Goal: Information Seeking & Learning: Learn about a topic

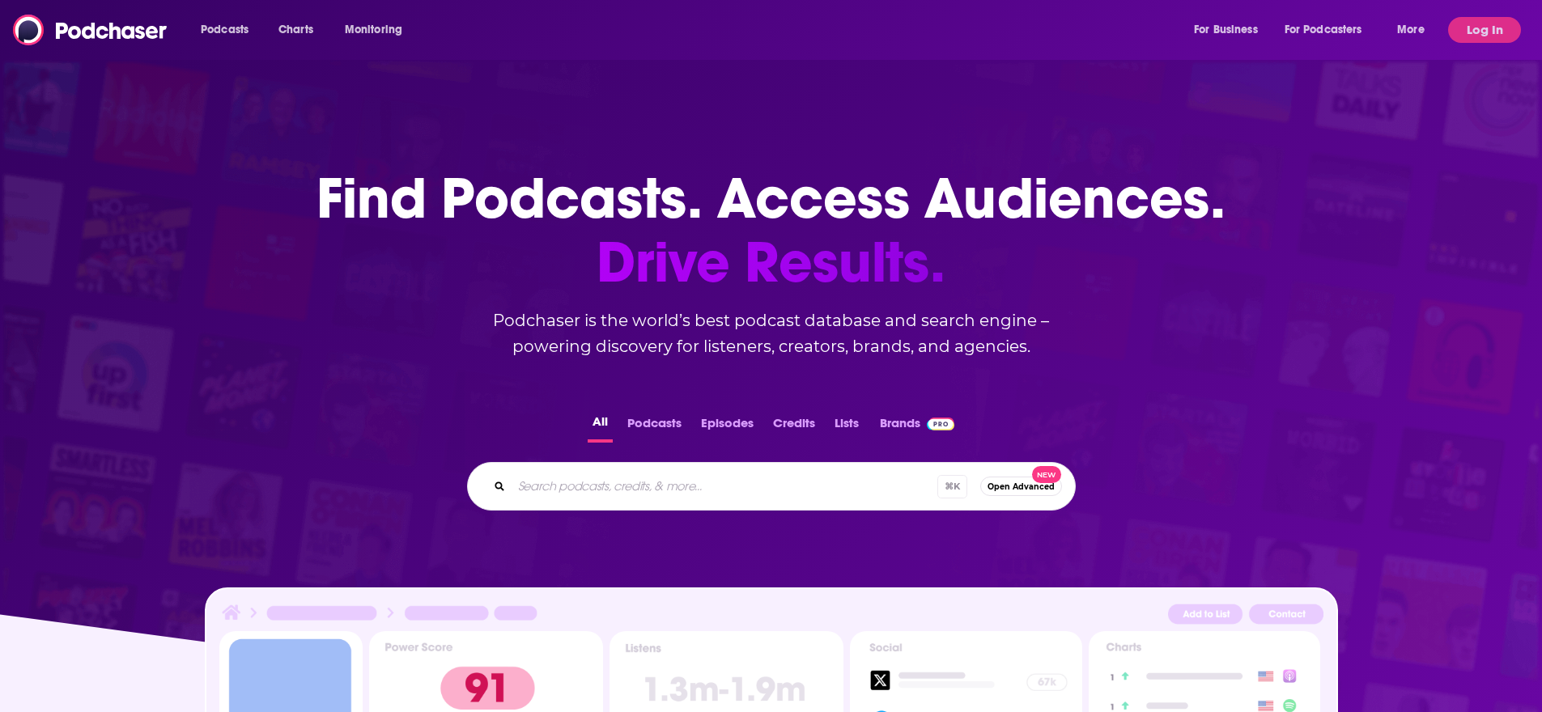
click at [641, 36] on div "Podcasts Charts Monitoring For Business For Podcasters More" at bounding box center [814, 30] width 1251 height 26
click at [628, 486] on input "Search podcasts, credits, & more..." at bounding box center [746, 486] width 469 height 26
click at [569, 490] on input "Search podcasts, credits, & more..." at bounding box center [746, 486] width 469 height 26
type input "sounds like a cult"
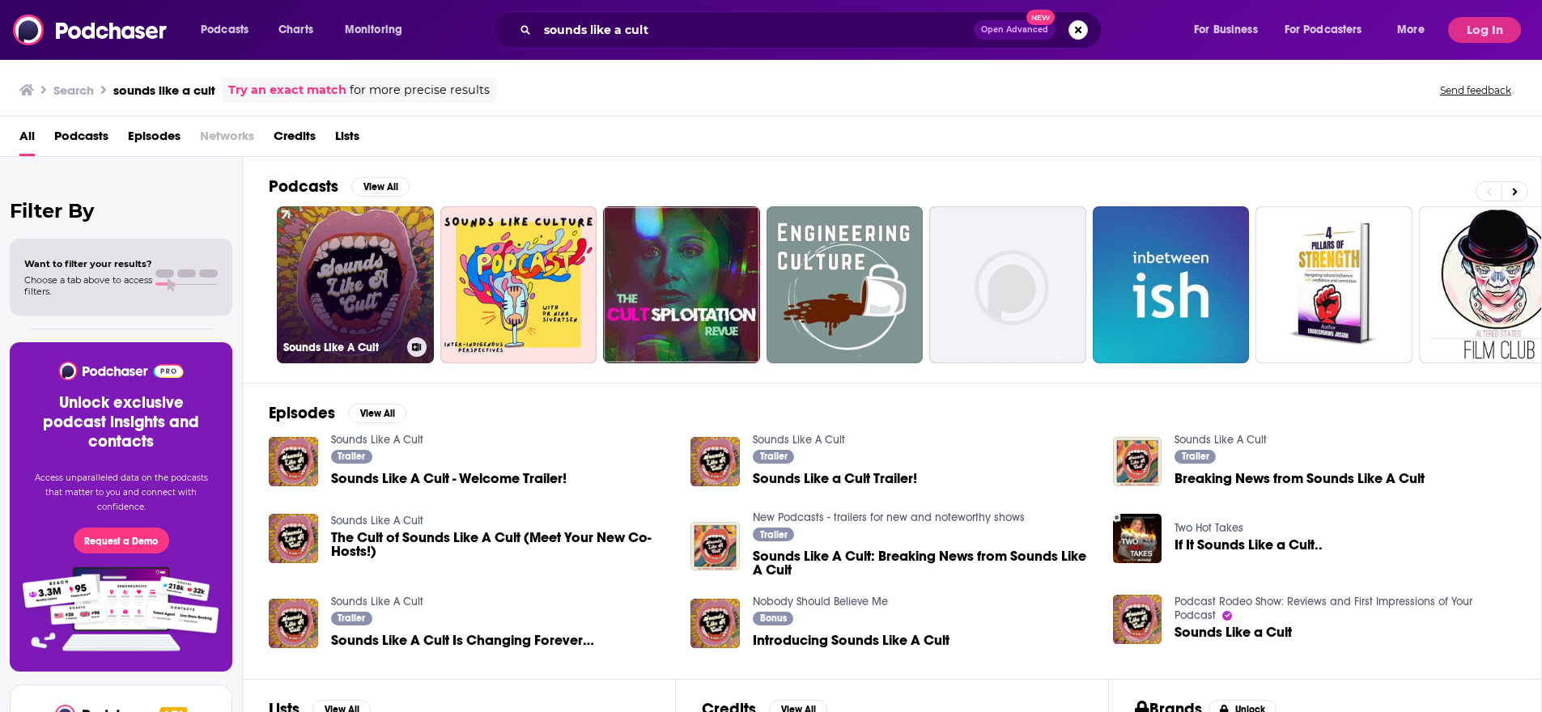
click at [350, 275] on link "Sounds Like A Cult" at bounding box center [355, 284] width 157 height 157
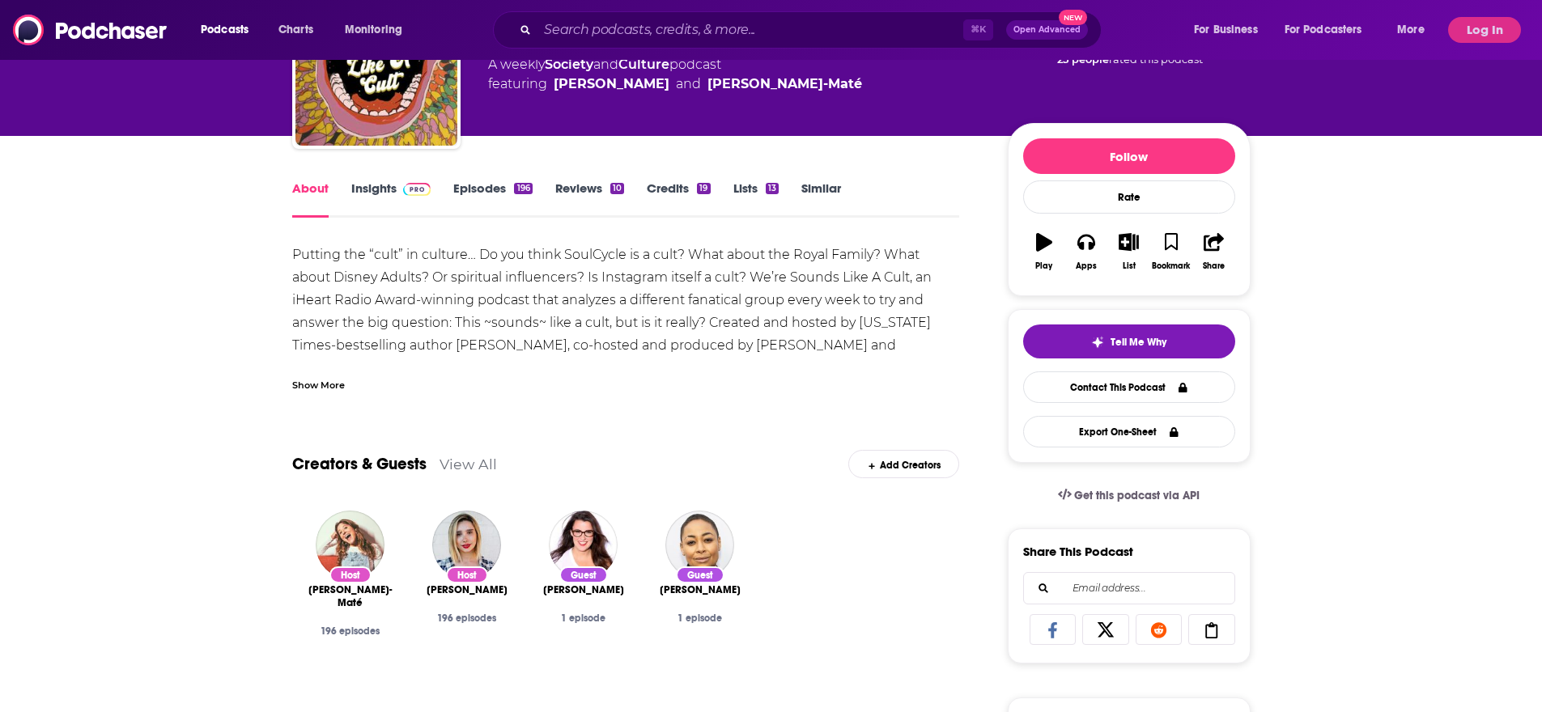
scroll to position [79, 0]
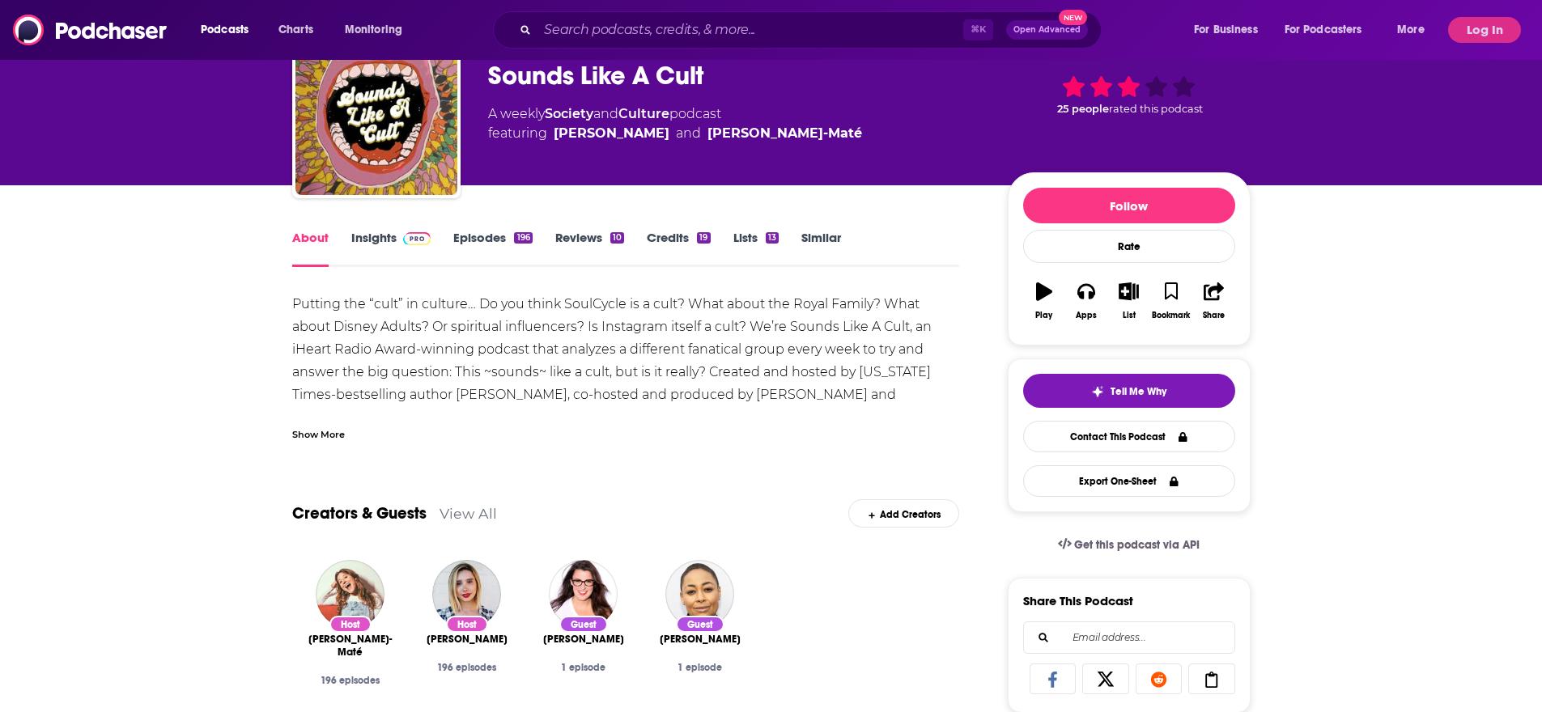
click at [1488, 32] on button "Log In" at bounding box center [1484, 30] width 73 height 26
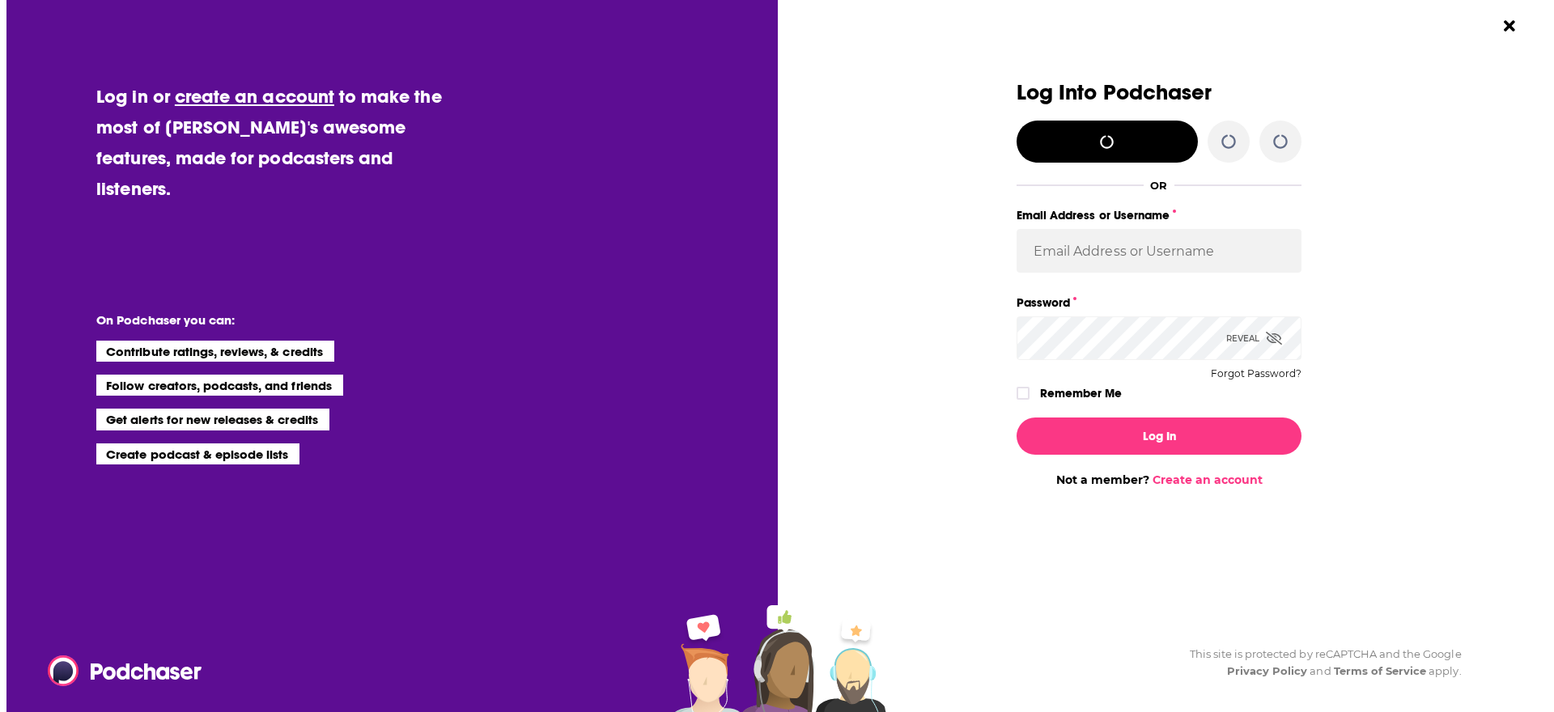
scroll to position [0, 0]
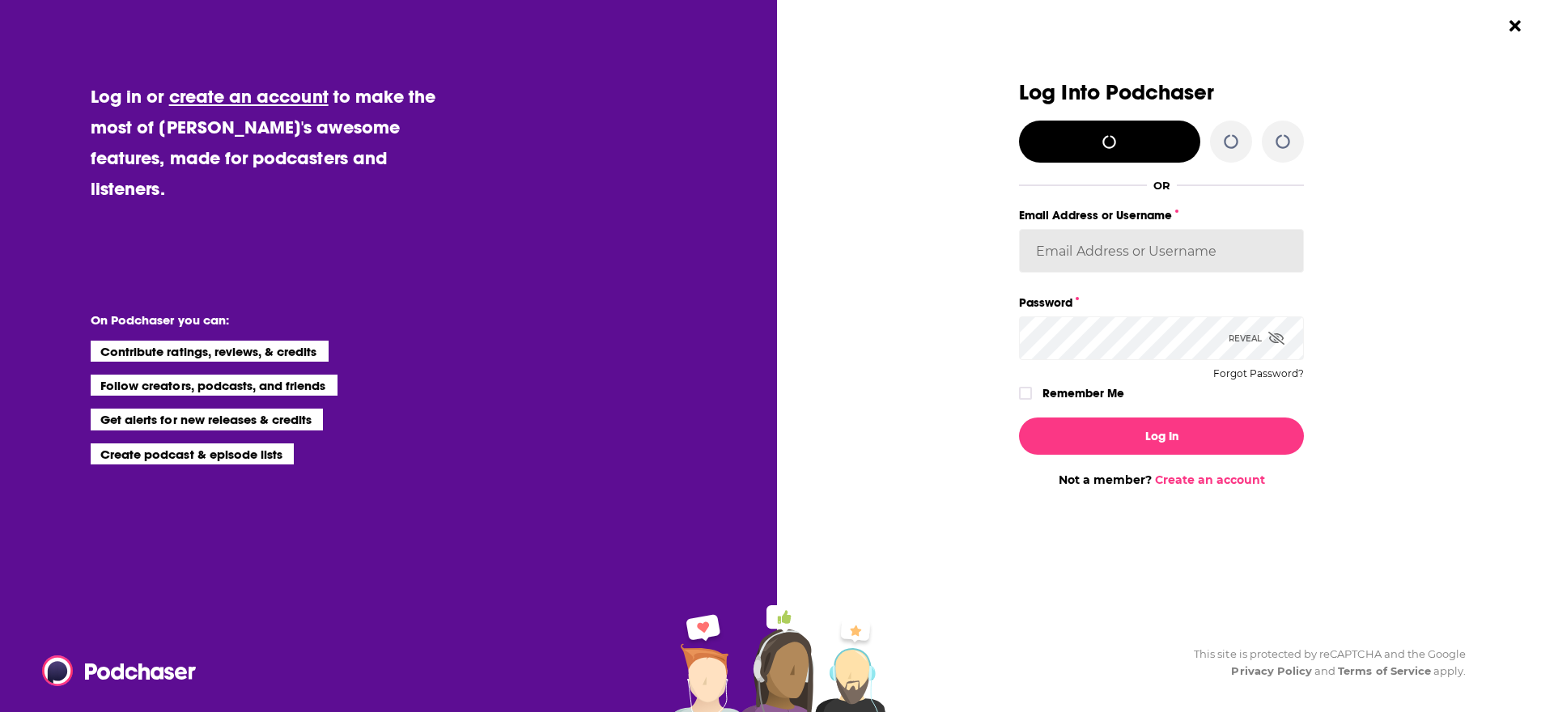
type input "fsg.publicity"
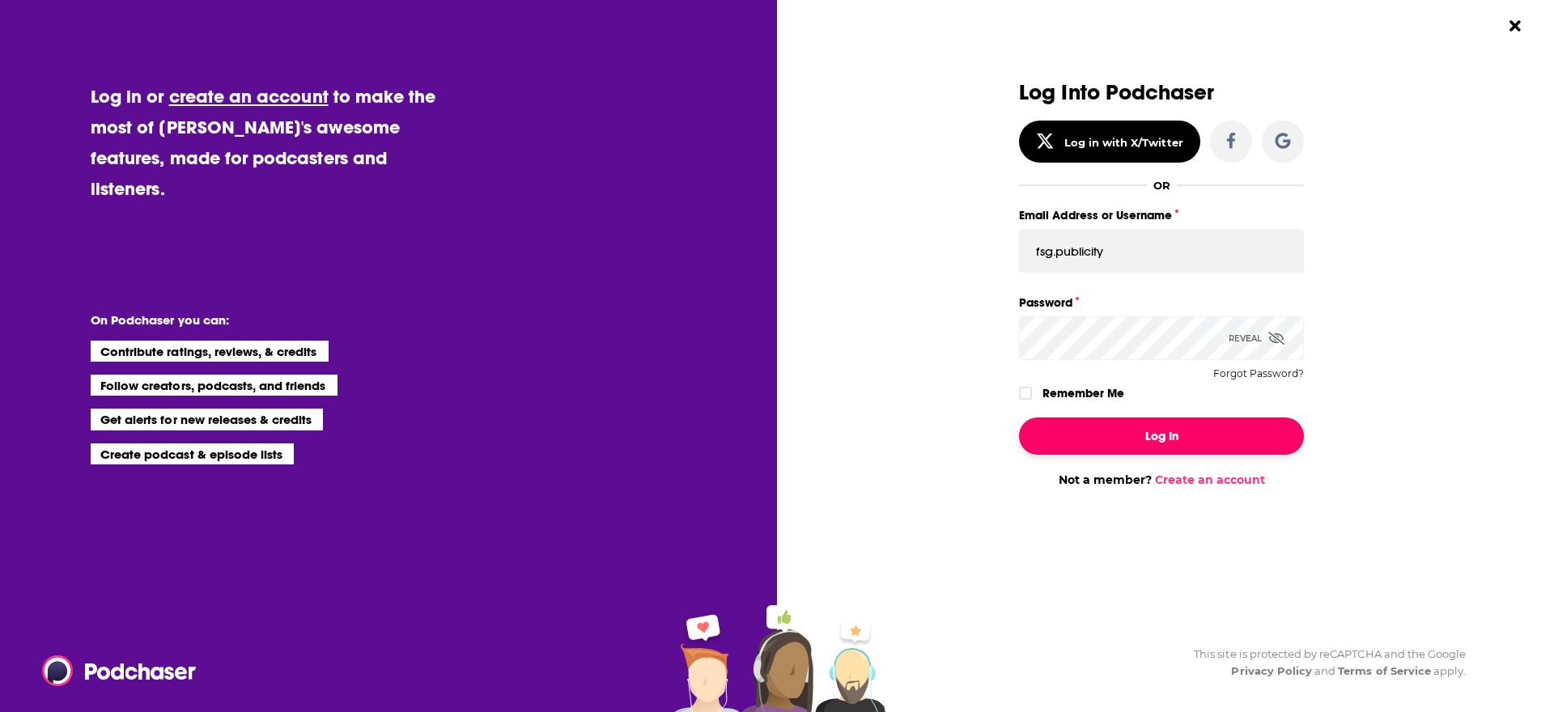
click at [1131, 432] on button "Log In" at bounding box center [1161, 436] width 285 height 37
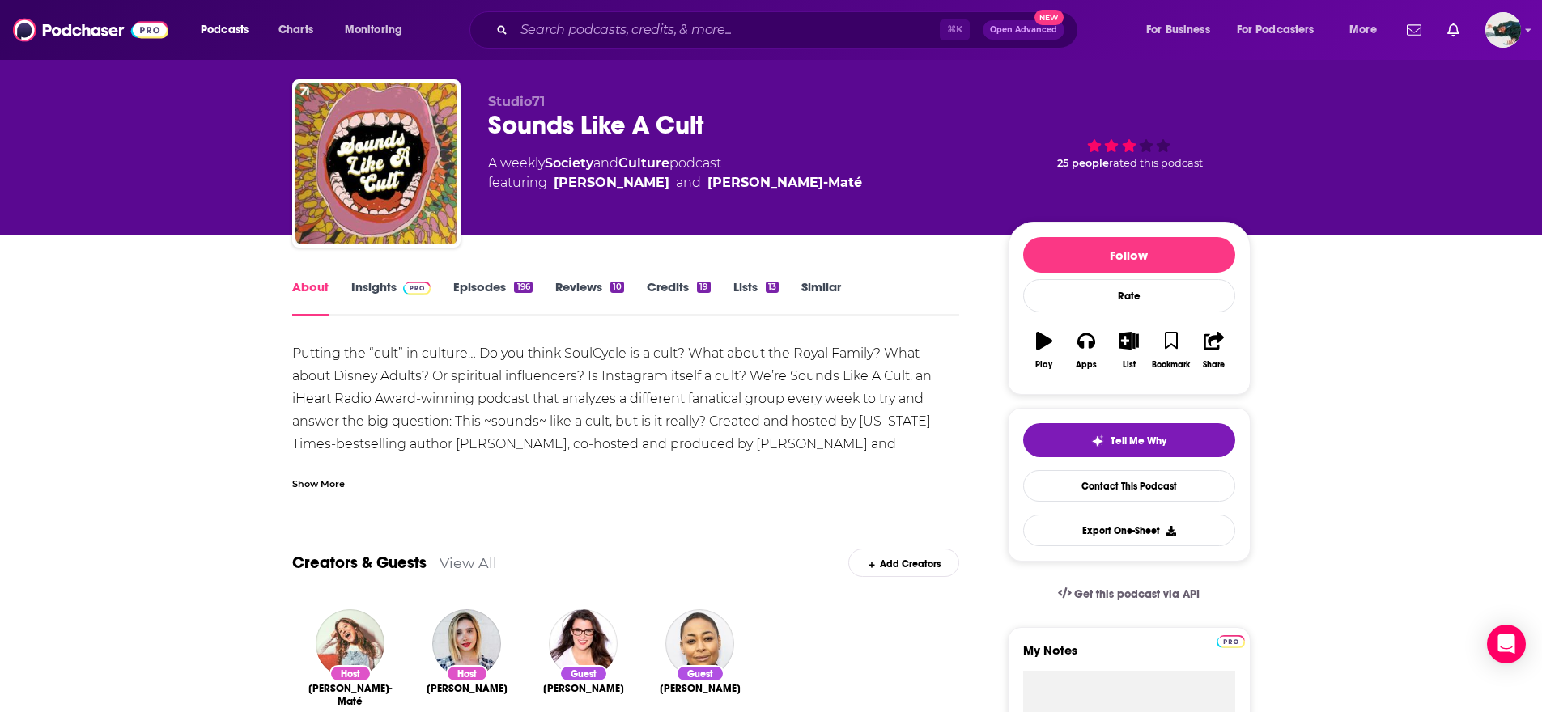
scroll to position [7, 0]
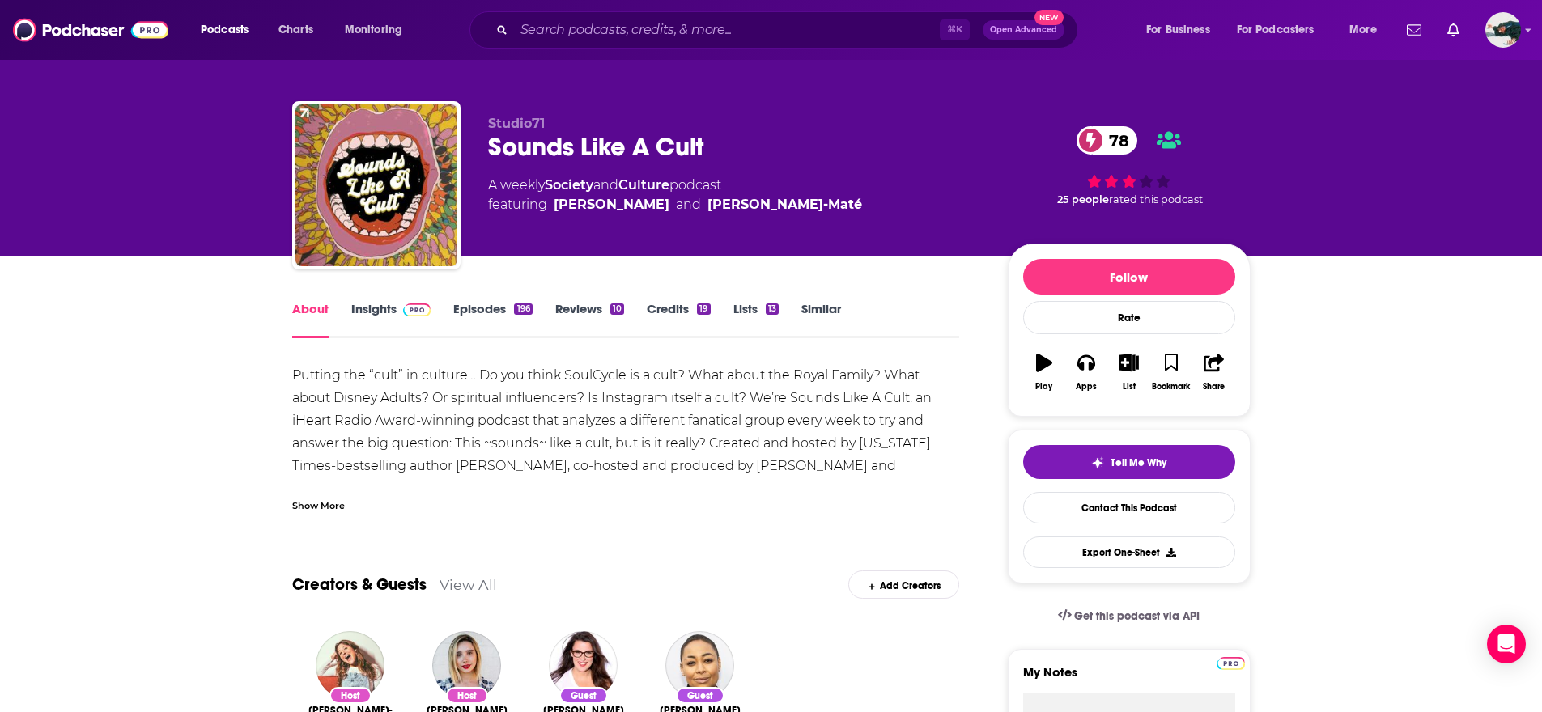
click at [369, 316] on link "Insights" at bounding box center [391, 319] width 80 height 37
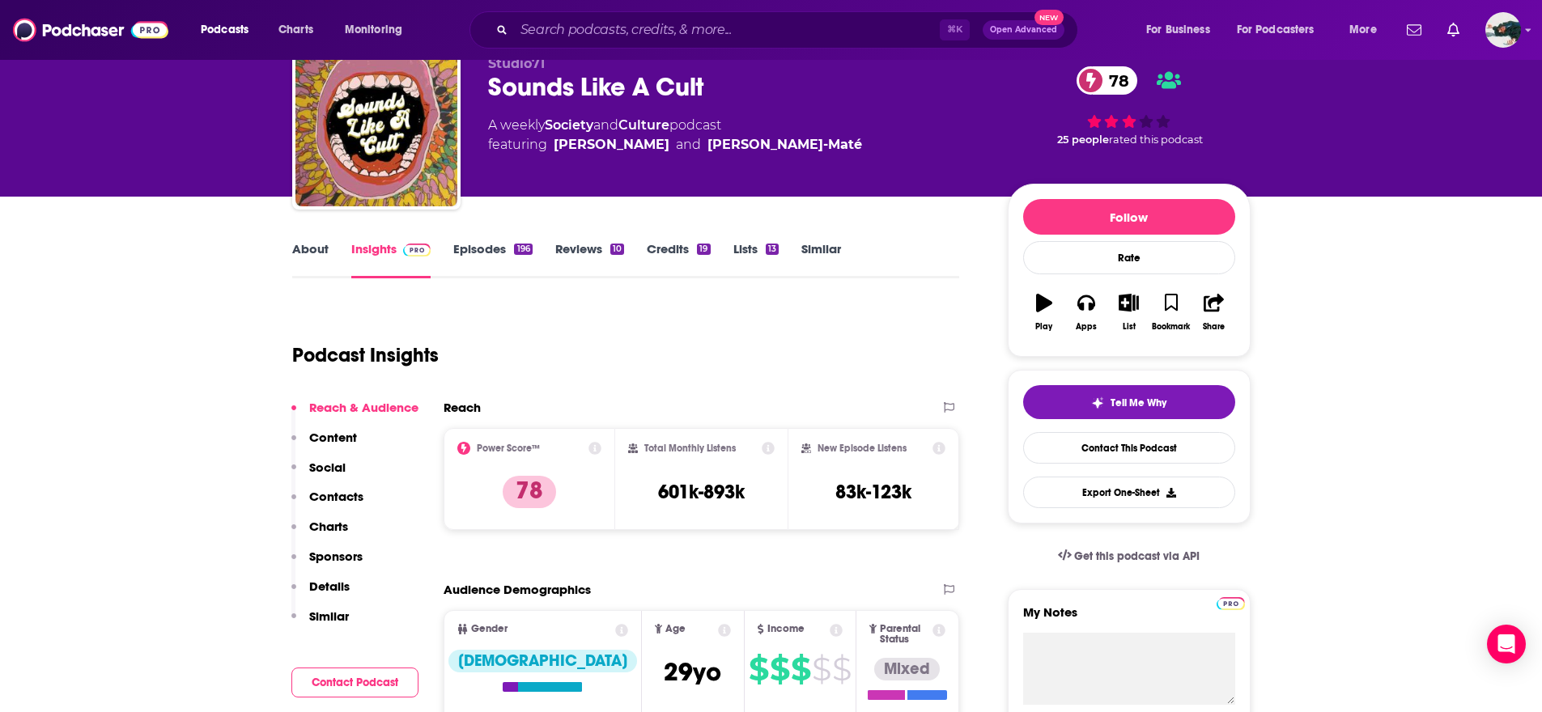
scroll to position [320, 0]
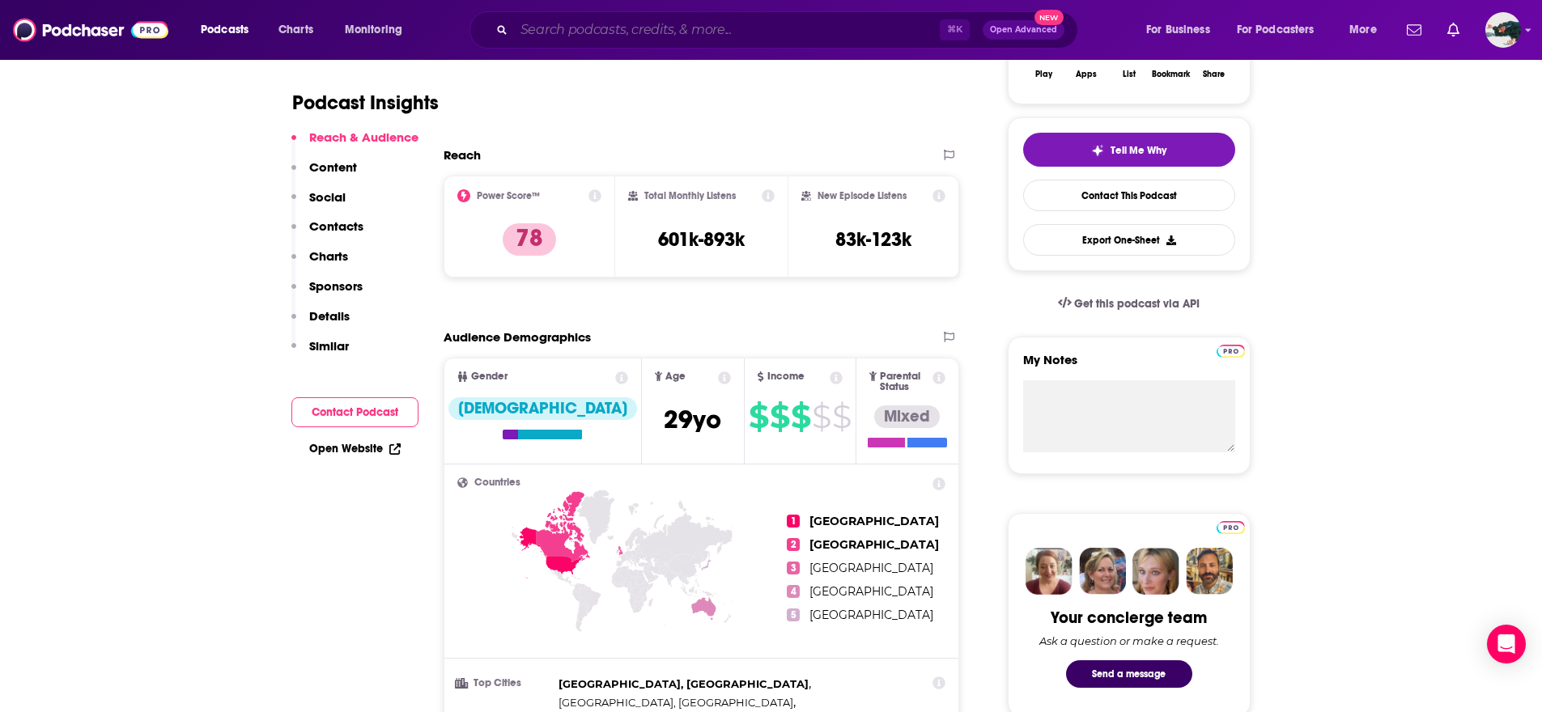
click at [665, 37] on input "Search podcasts, credits, & more..." at bounding box center [727, 30] width 426 height 26
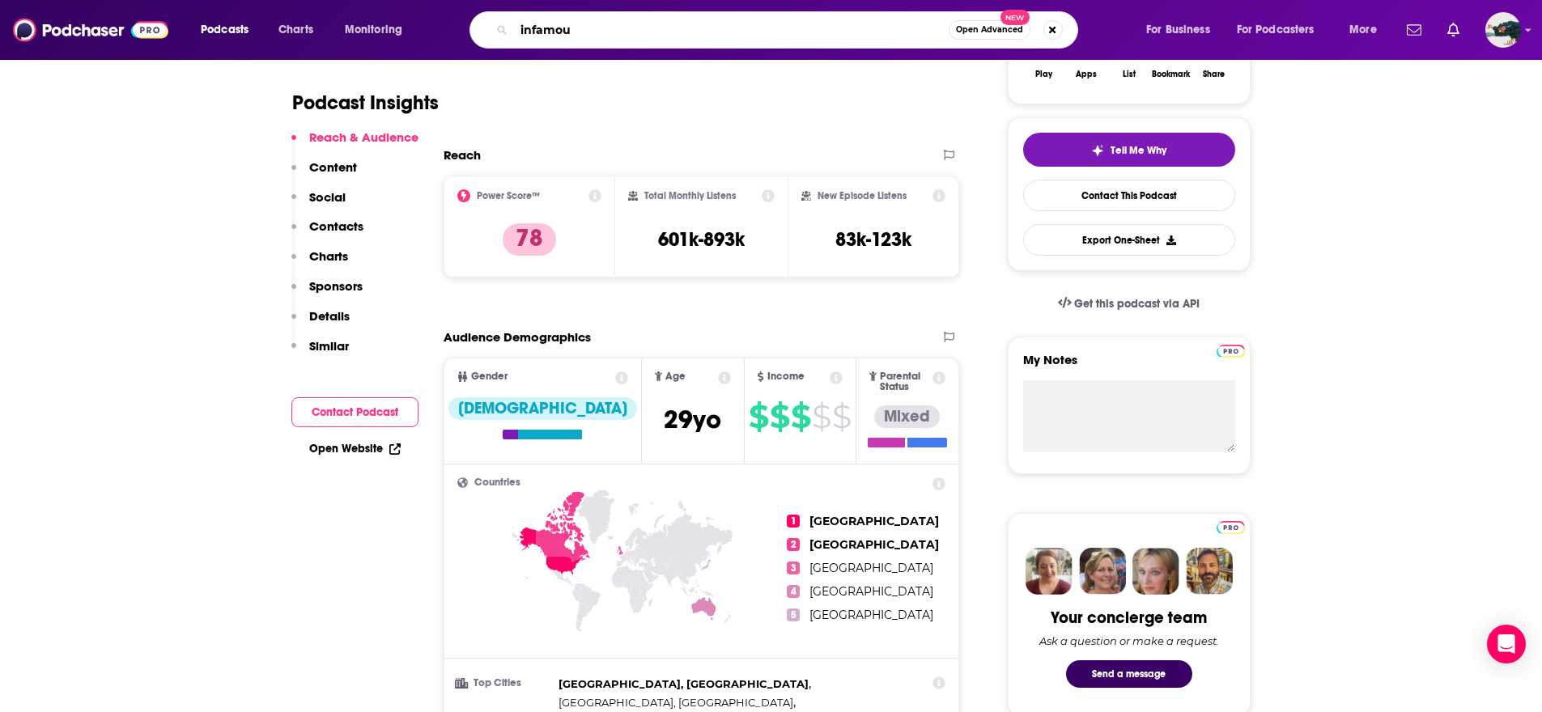
type input "infamous"
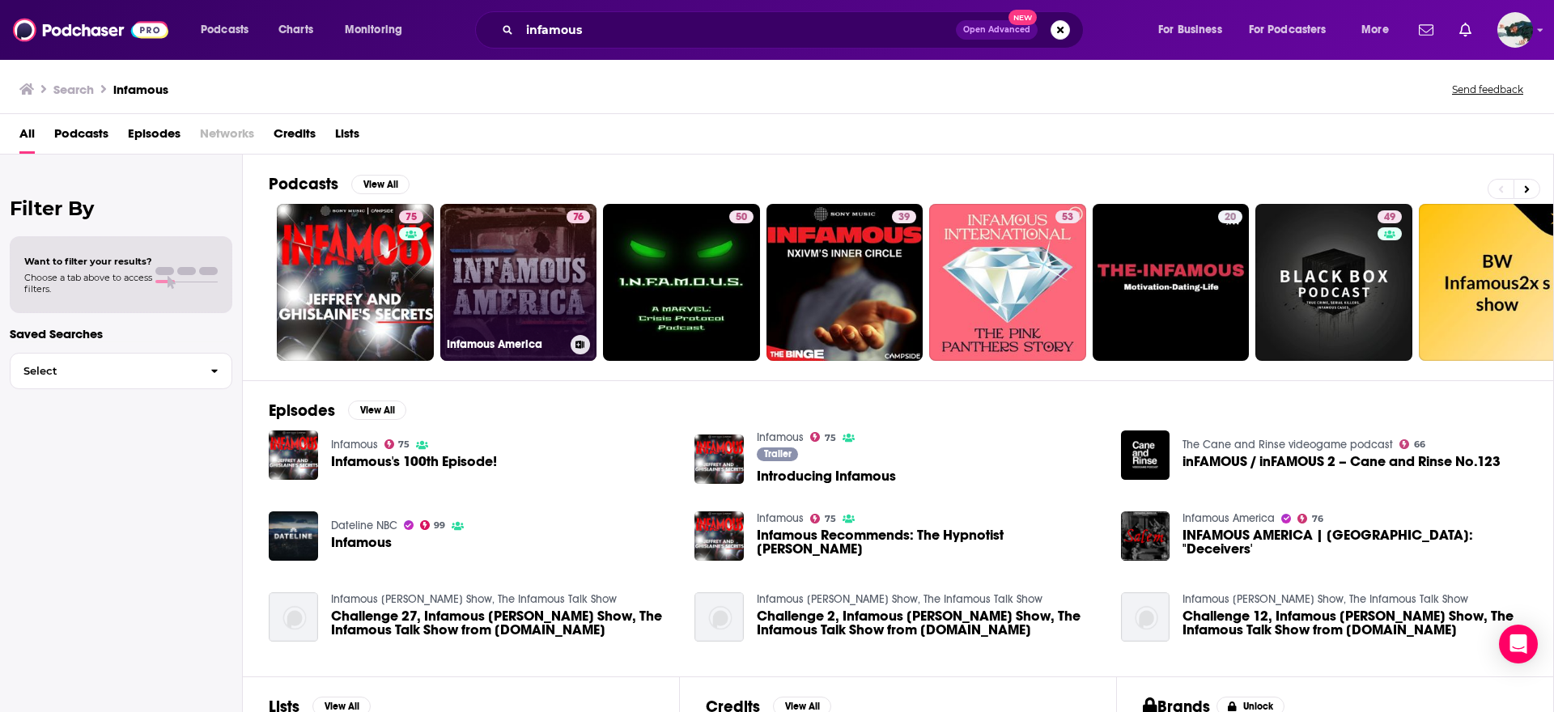
click at [477, 261] on link "76 Infamous America" at bounding box center [518, 282] width 157 height 157
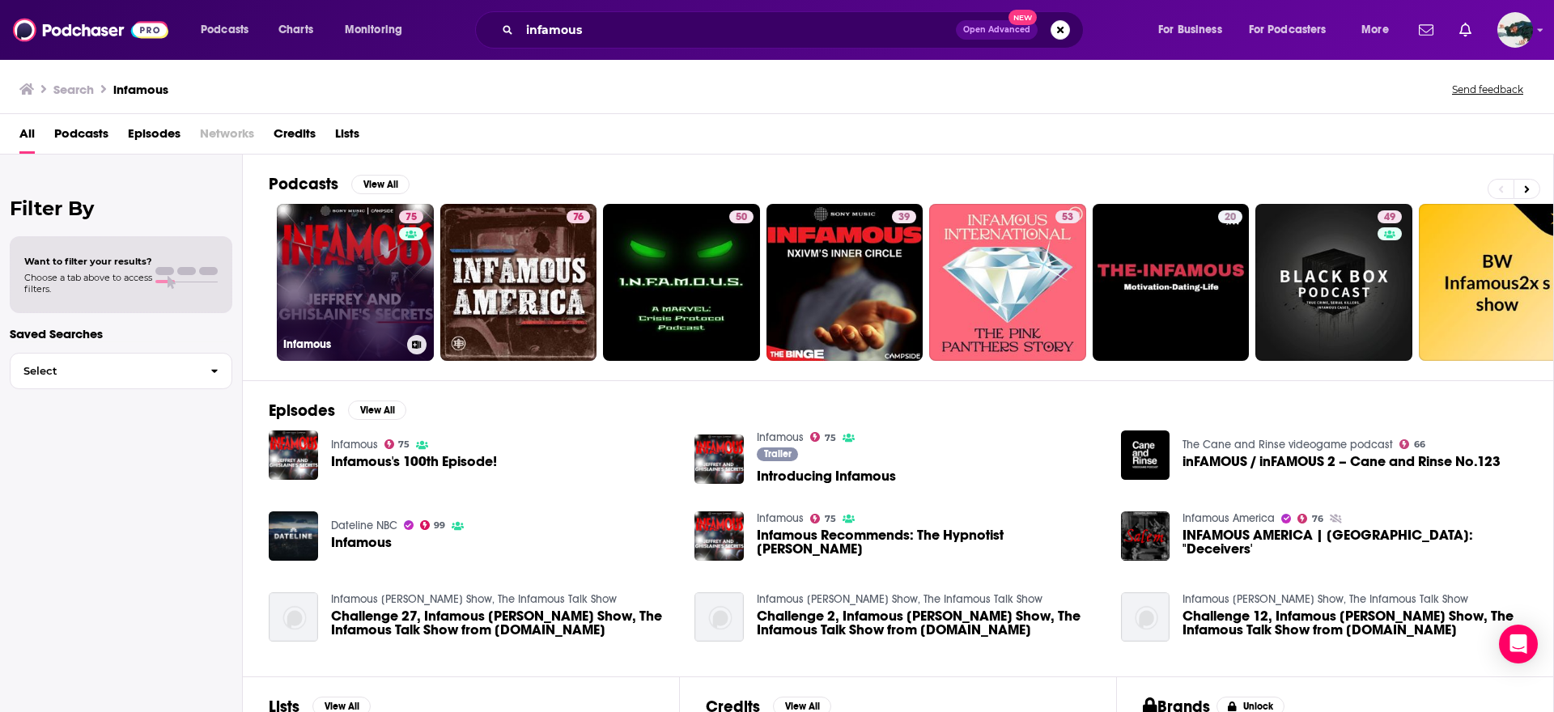
click at [360, 288] on link "75 Infamous" at bounding box center [355, 282] width 157 height 157
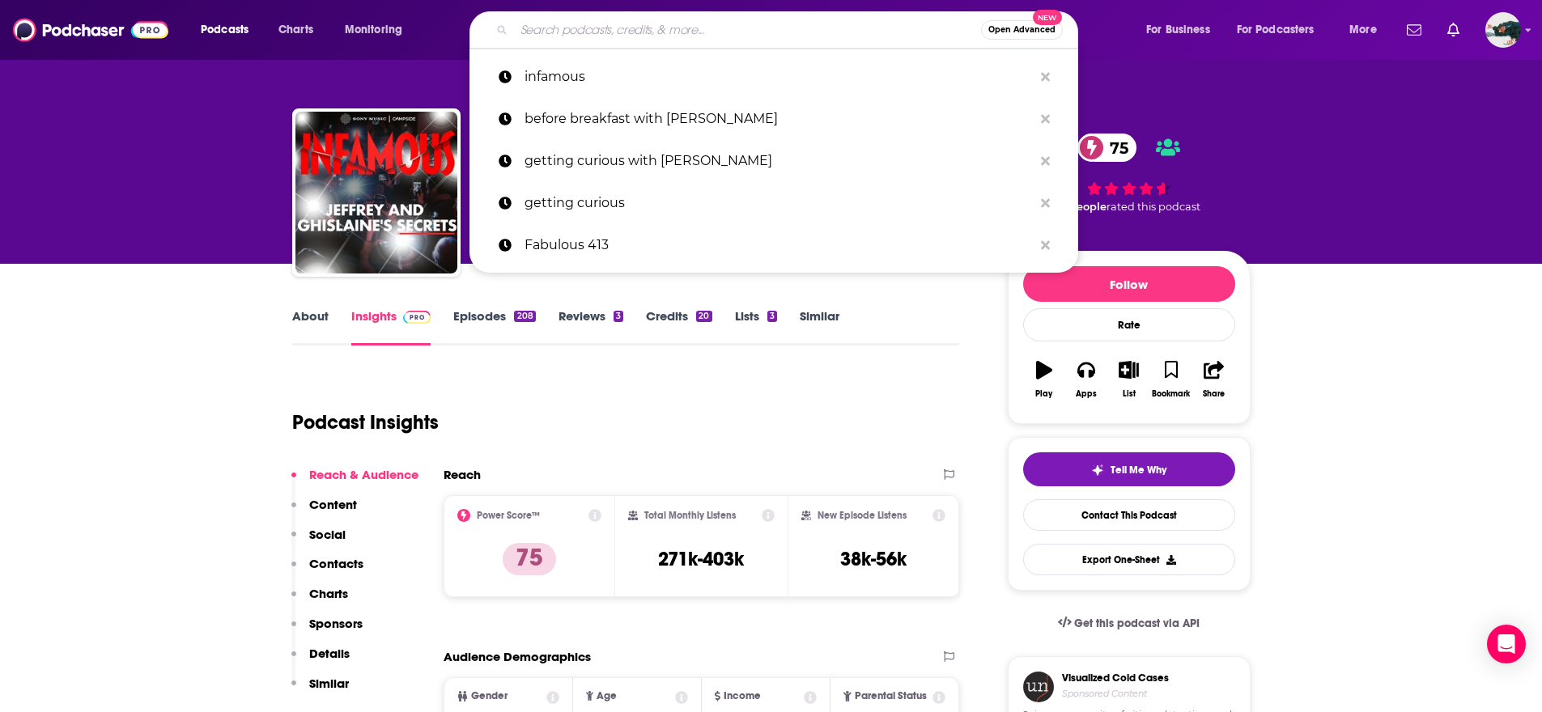
click at [665, 28] on input "Search podcasts, credits, & more..." at bounding box center [747, 30] width 467 height 26
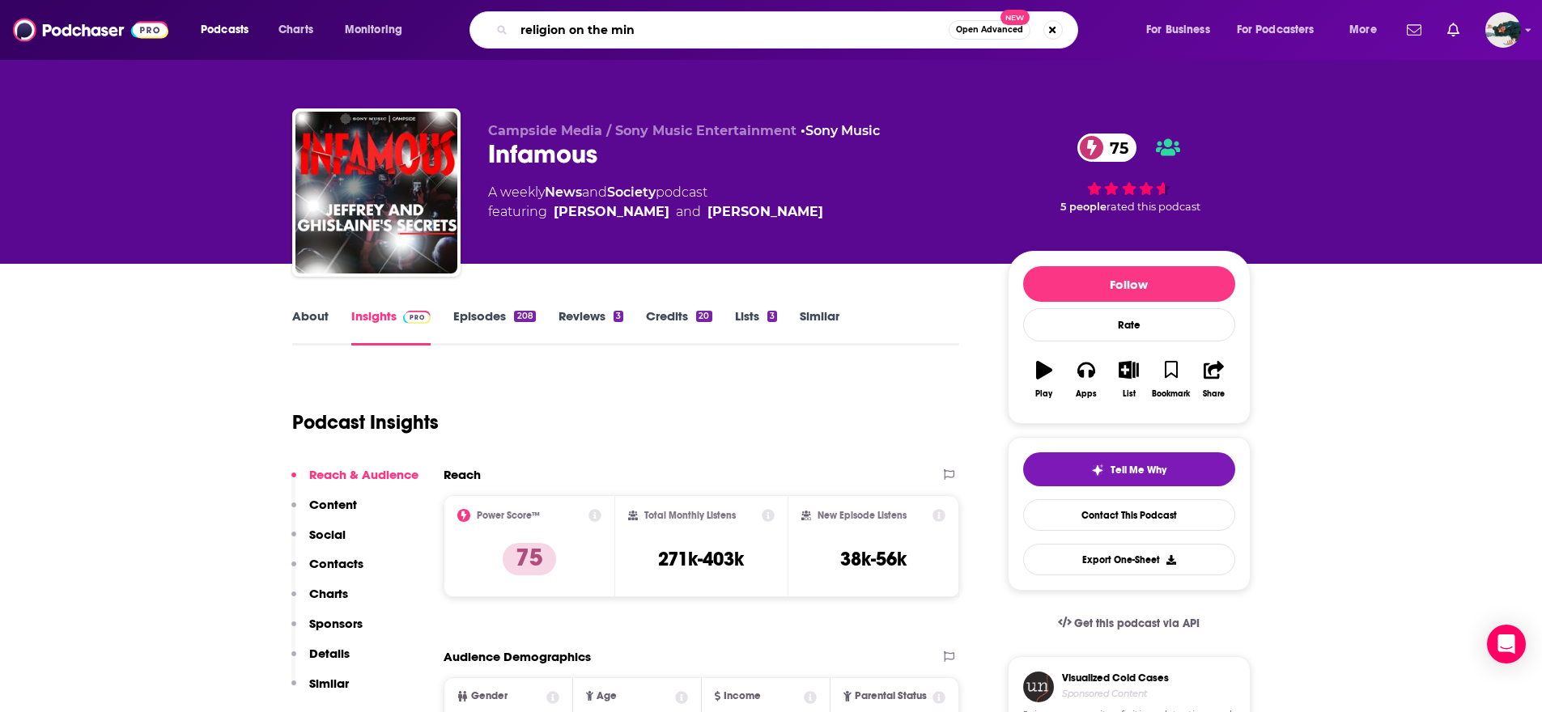
type input "religion on the mind"
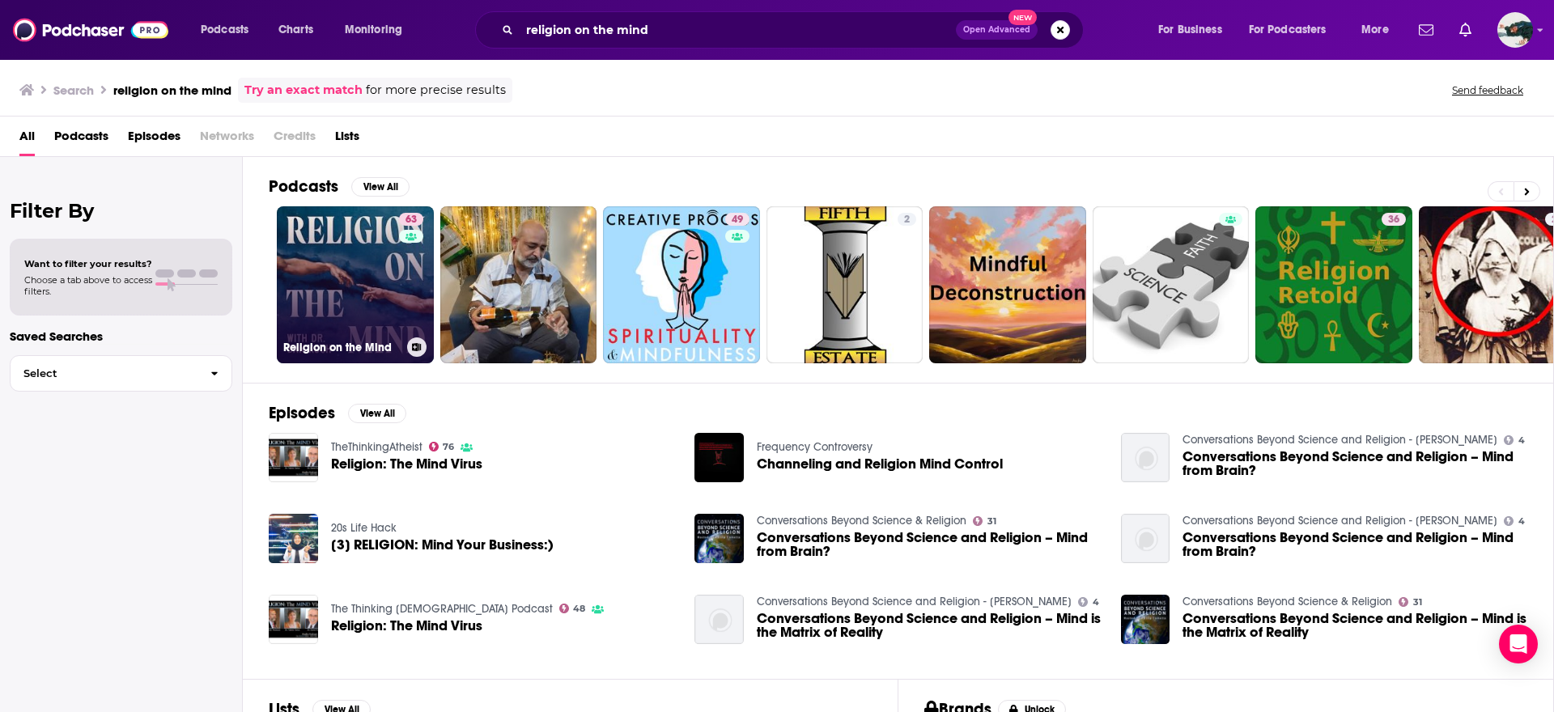
click at [352, 280] on link "63 Religion on the Mind" at bounding box center [355, 284] width 157 height 157
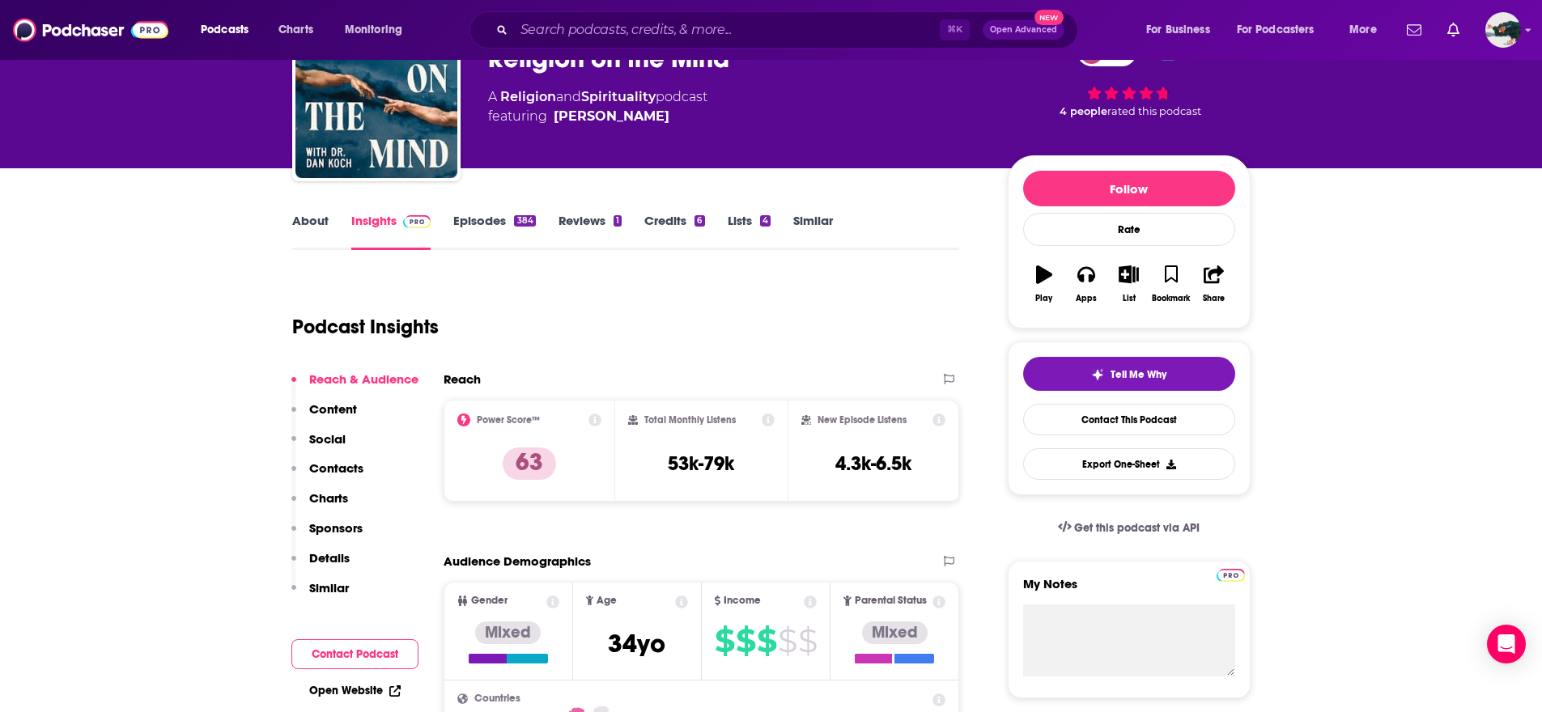
scroll to position [103, 0]
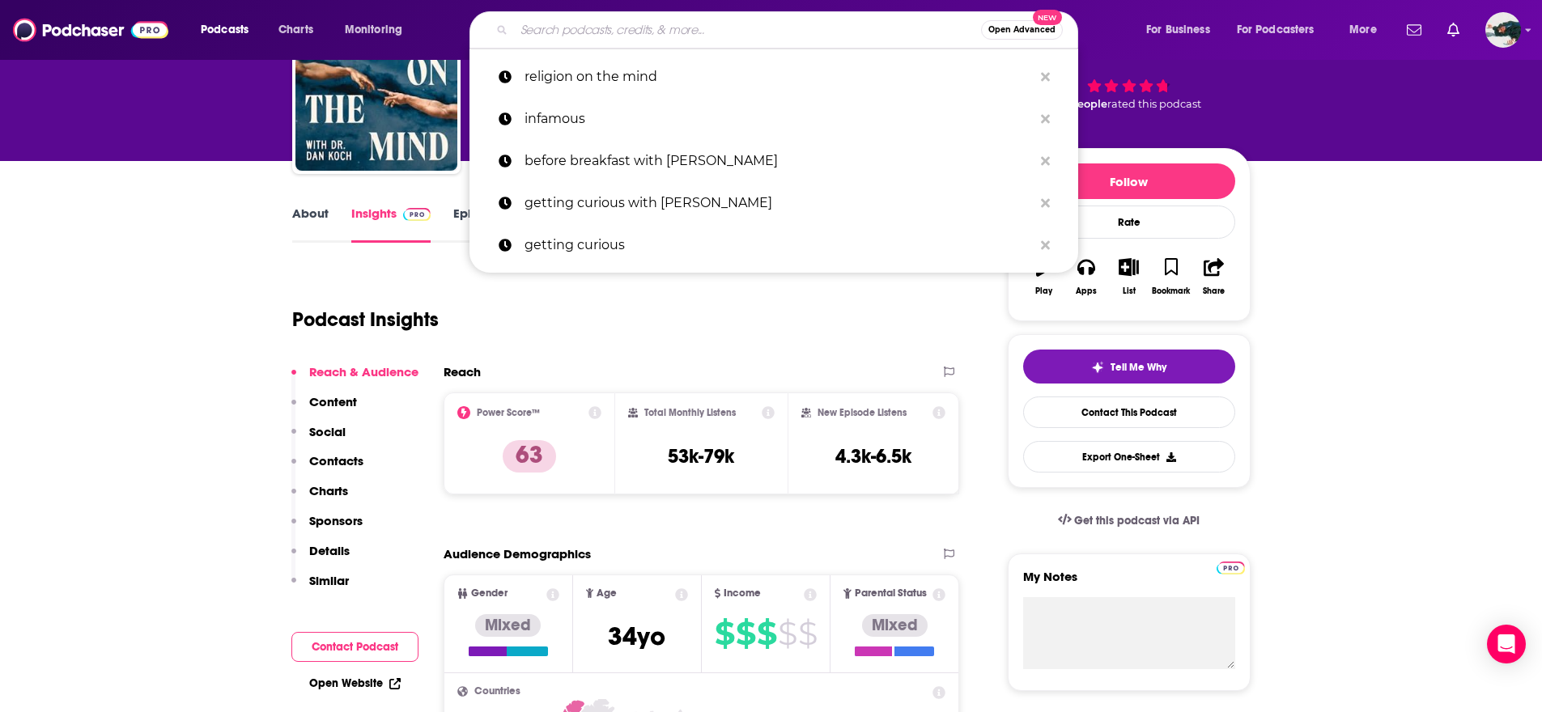
click at [665, 29] on input "Search podcasts, credits, & more..." at bounding box center [747, 30] width 467 height 26
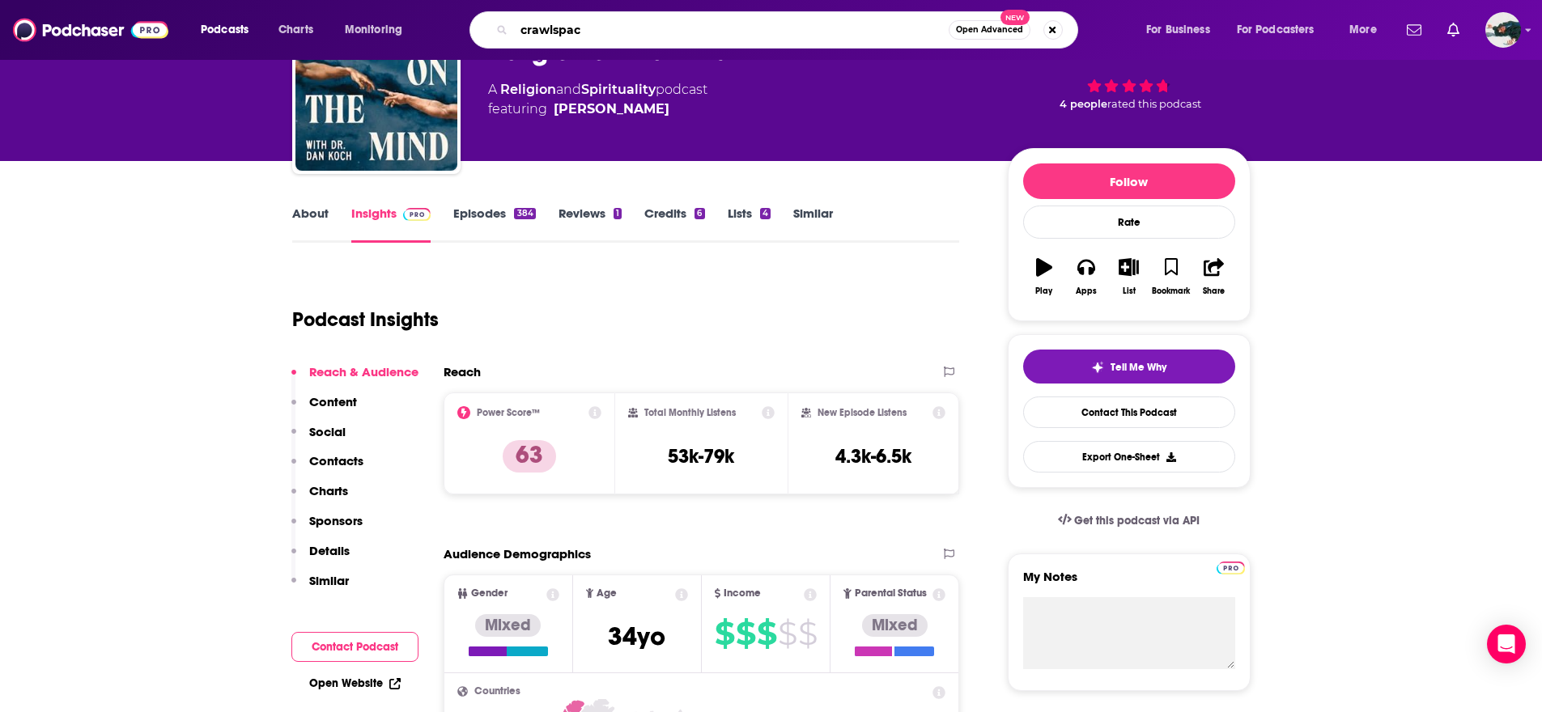
type input "crawlspace"
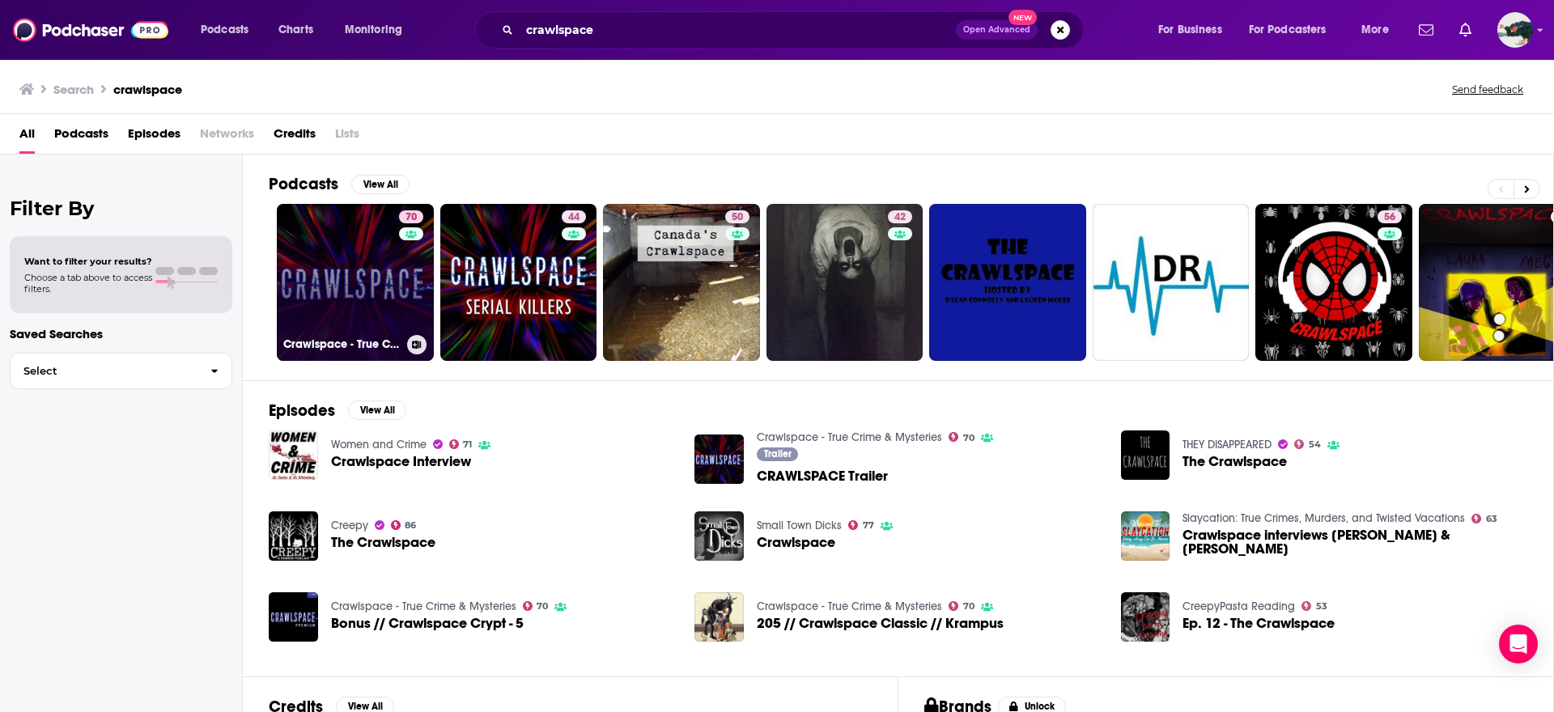
click at [402, 277] on div "70" at bounding box center [413, 272] width 28 height 125
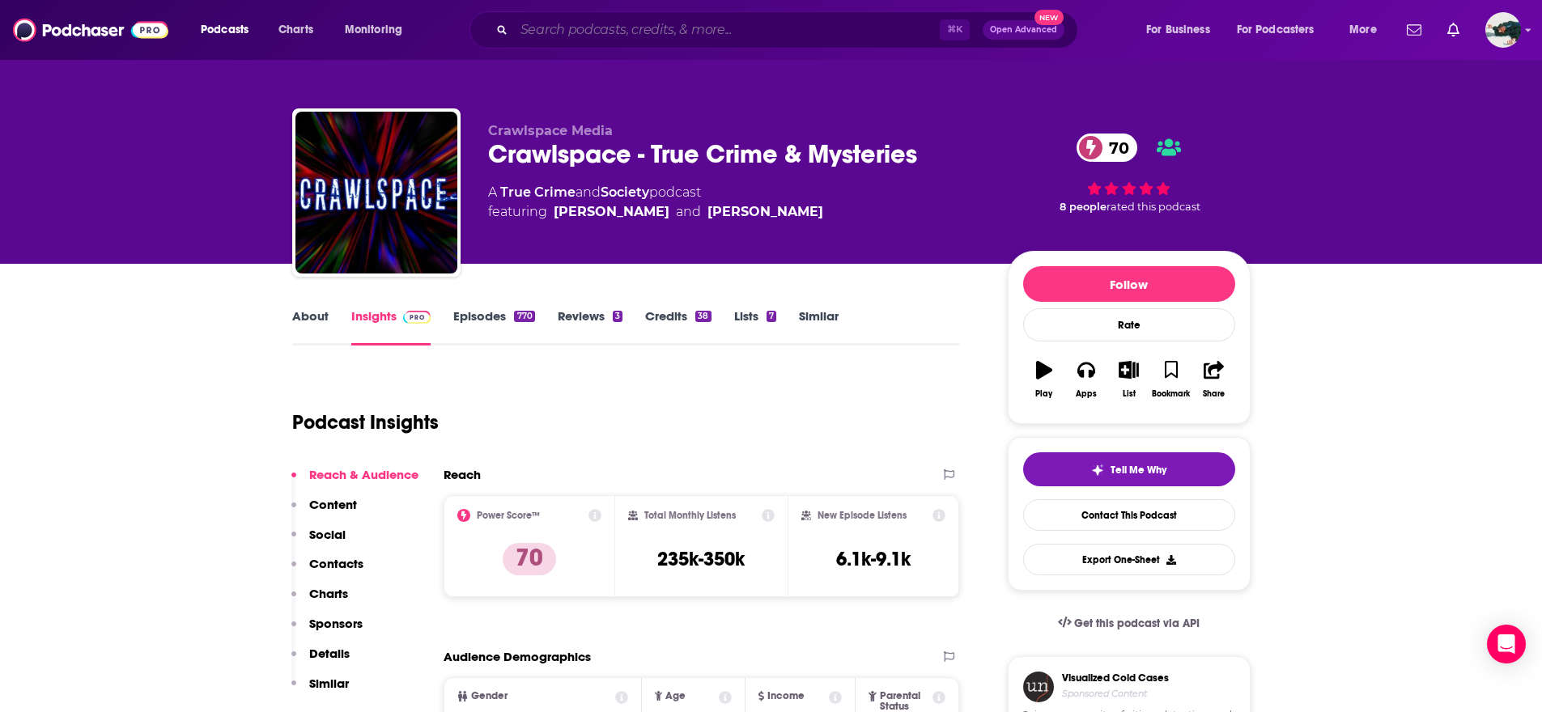
click at [605, 35] on input "Search podcasts, credits, & more..." at bounding box center [727, 30] width 426 height 26
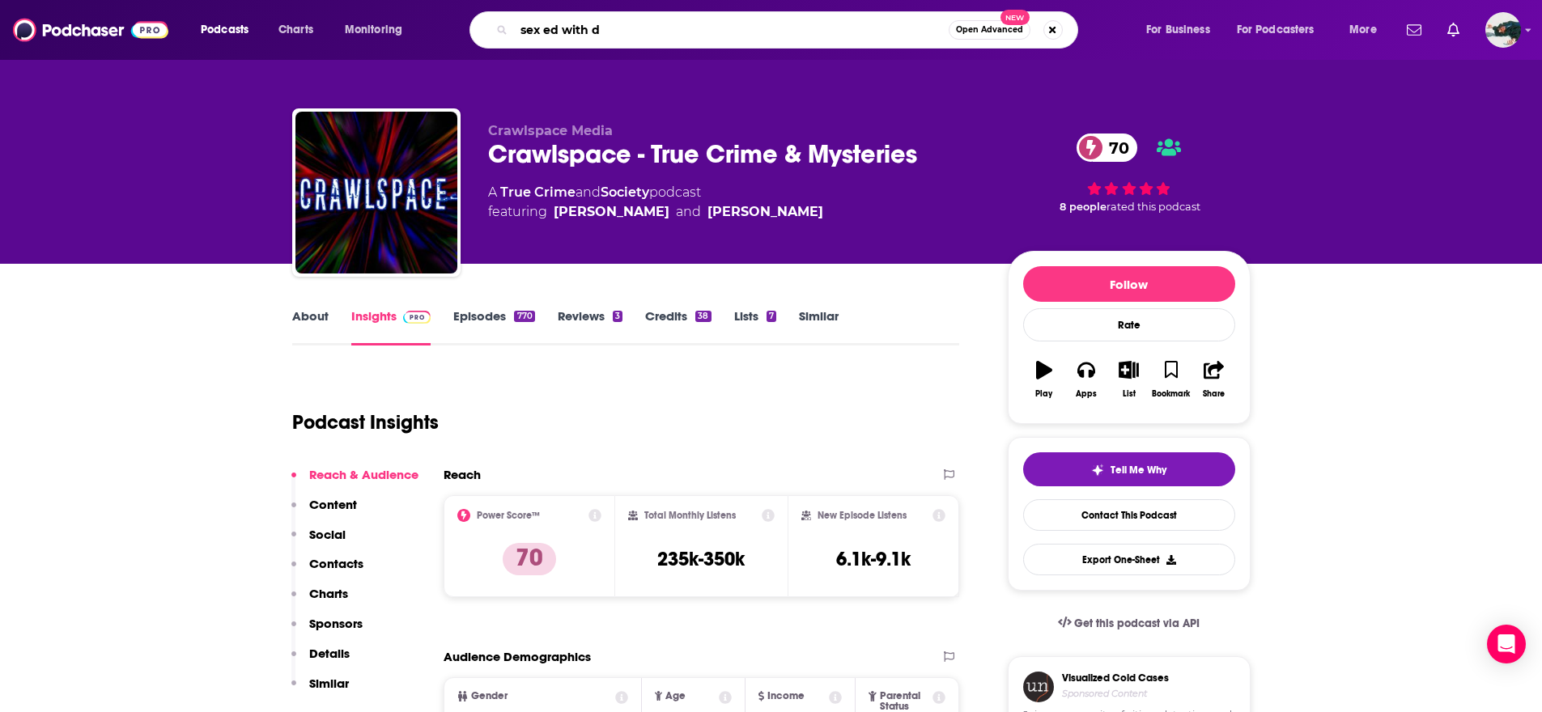
type input "sex ed with db"
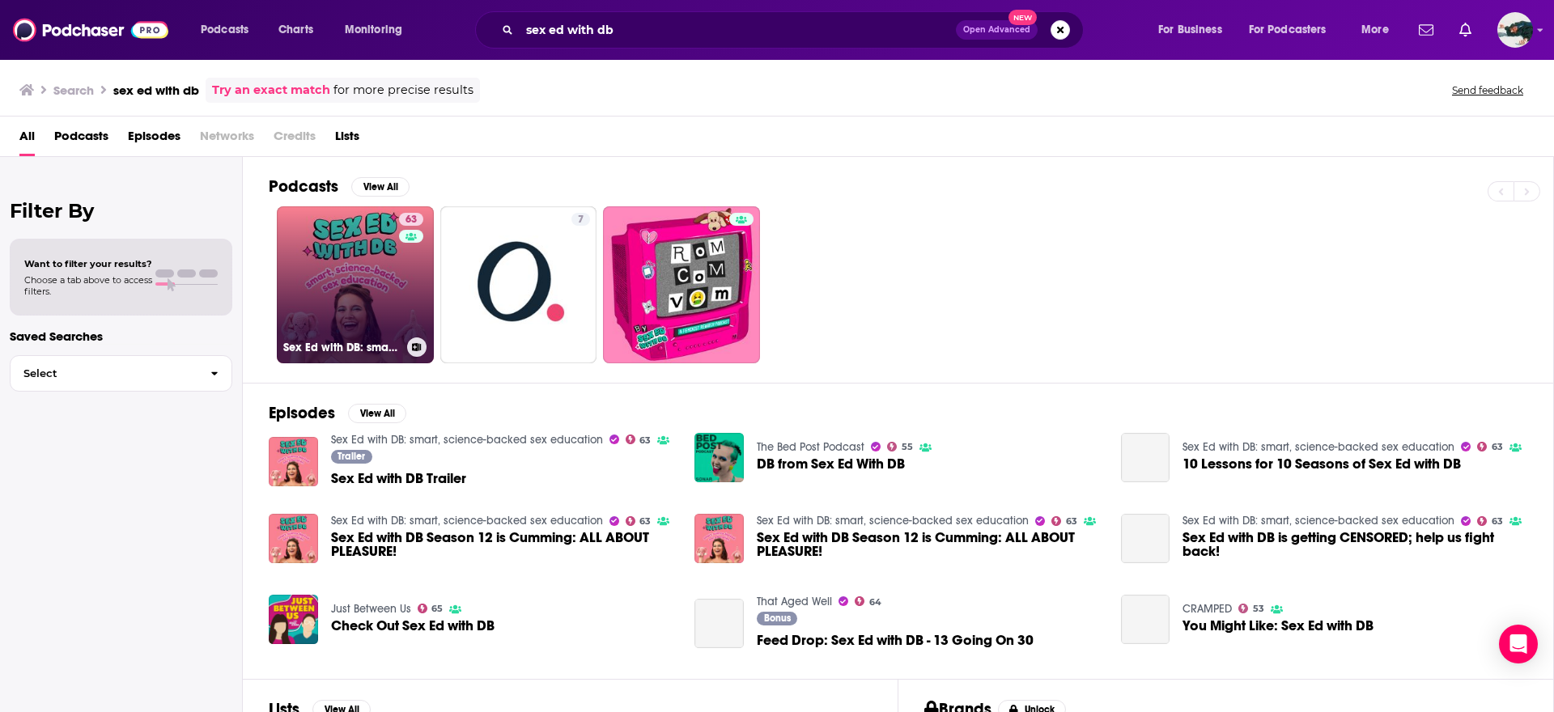
click at [346, 254] on link "63 Sex Ed with DB: smart, science-backed sex education" at bounding box center [355, 284] width 157 height 157
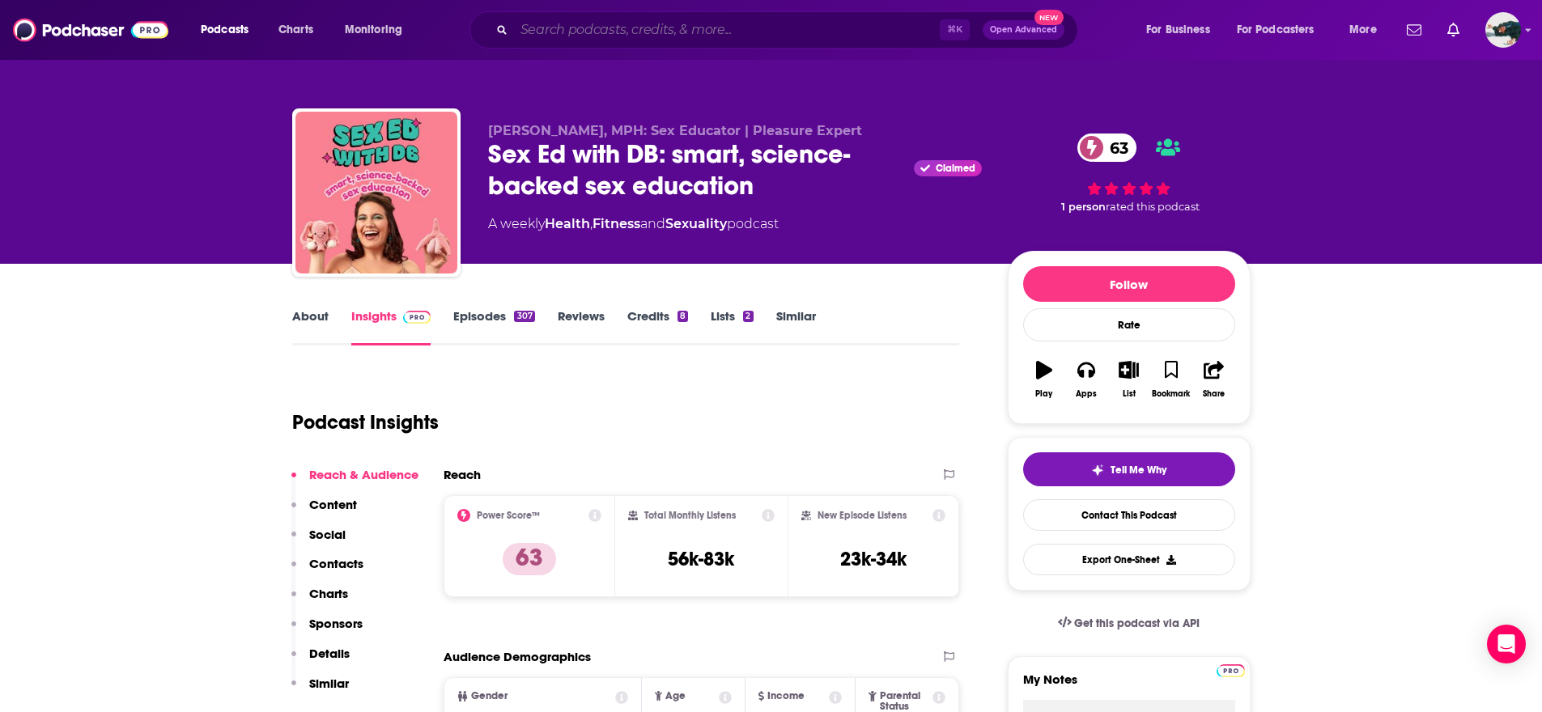
click at [730, 28] on input "Search podcasts, credits, & more..." at bounding box center [727, 30] width 426 height 26
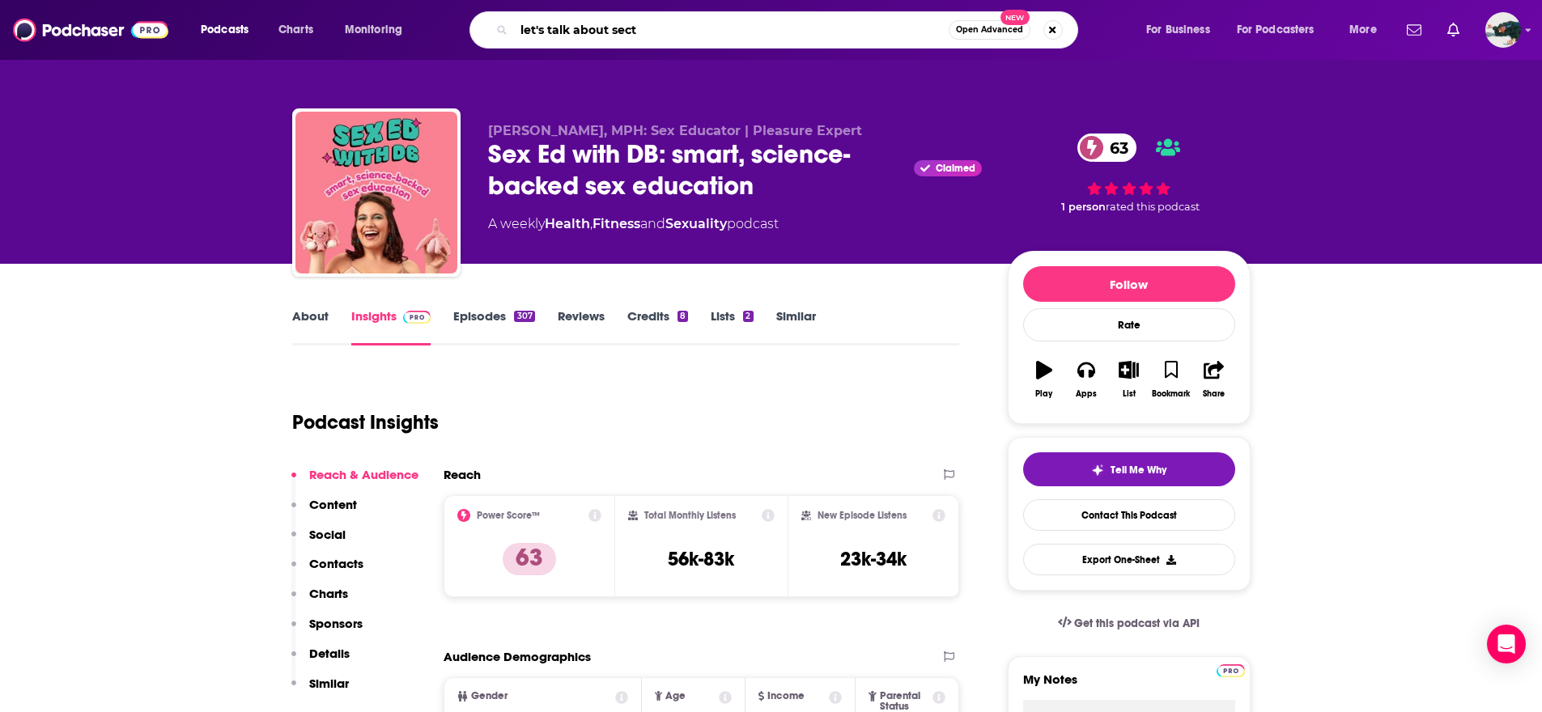
type input "let's talk about sects"
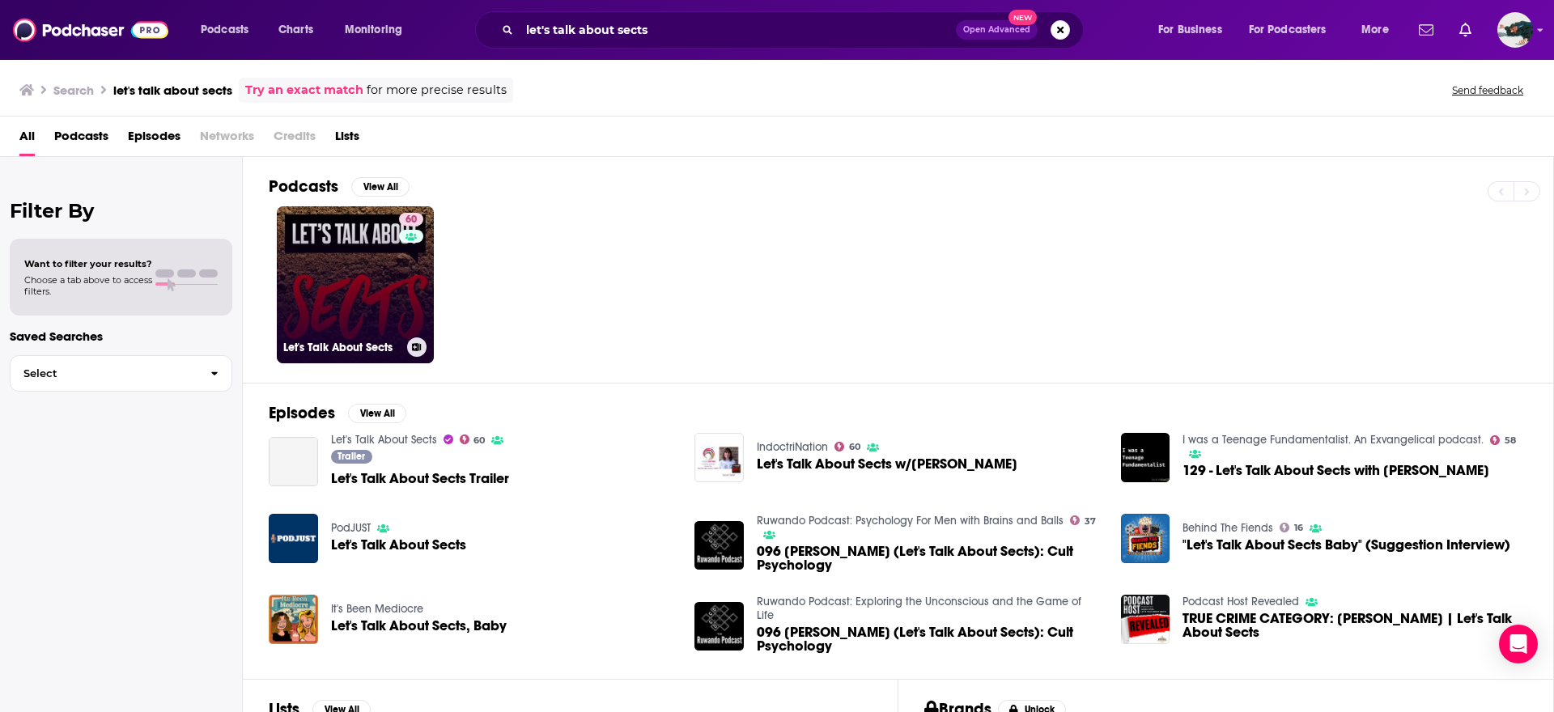
click at [342, 295] on link "60 Let's Talk About Sects" at bounding box center [355, 284] width 157 height 157
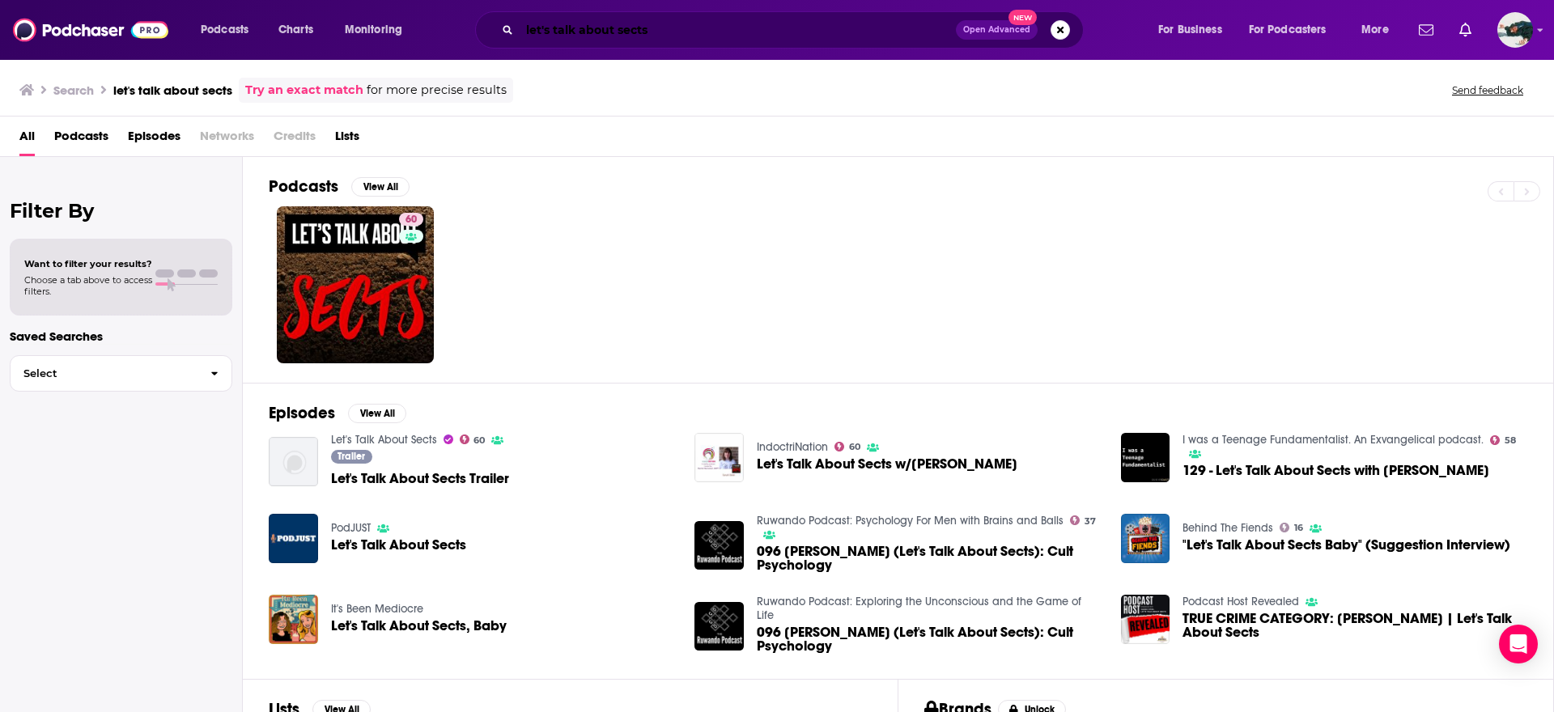
click at [844, 31] on input "let's talk about sects" at bounding box center [738, 30] width 436 height 26
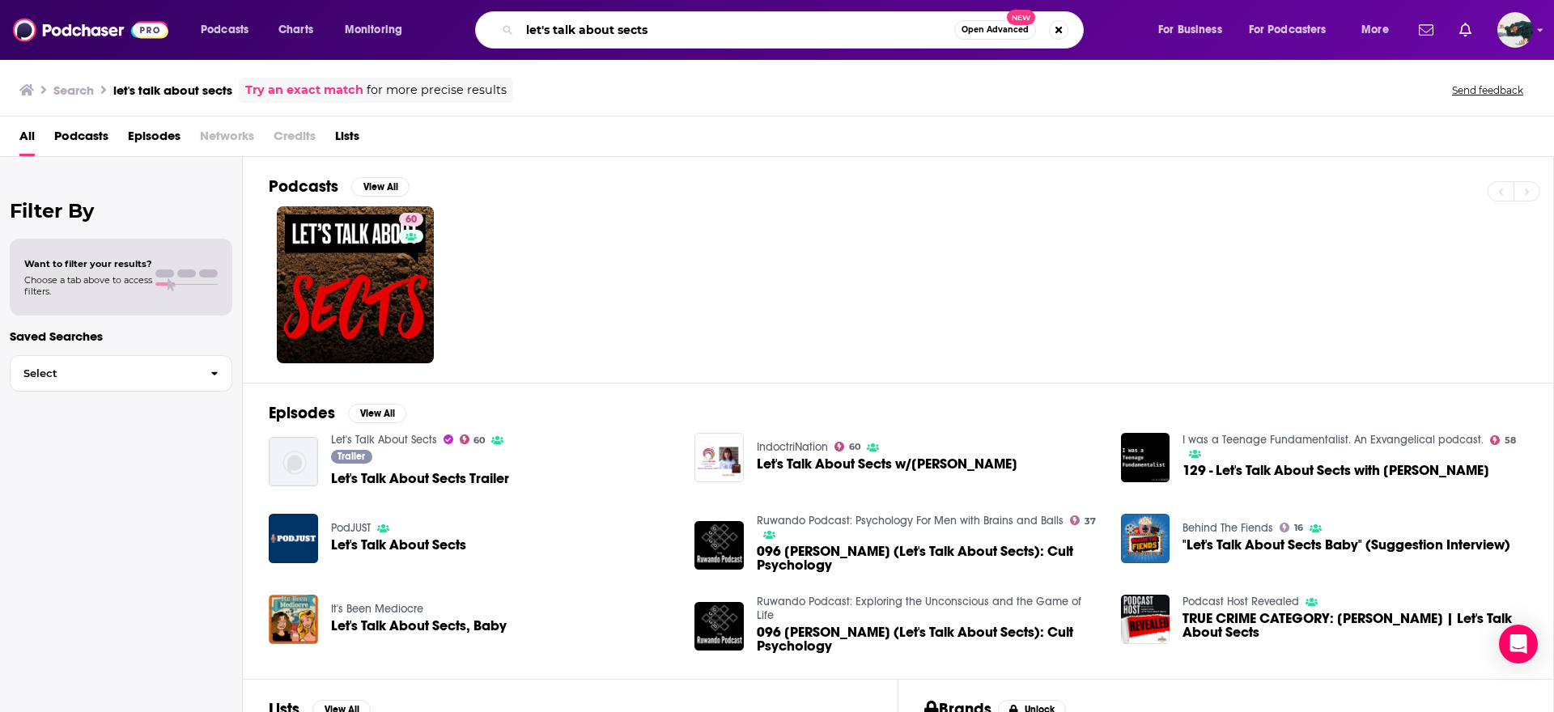
click at [843, 31] on input "let's talk about sects" at bounding box center [737, 30] width 435 height 26
type input "getting better"
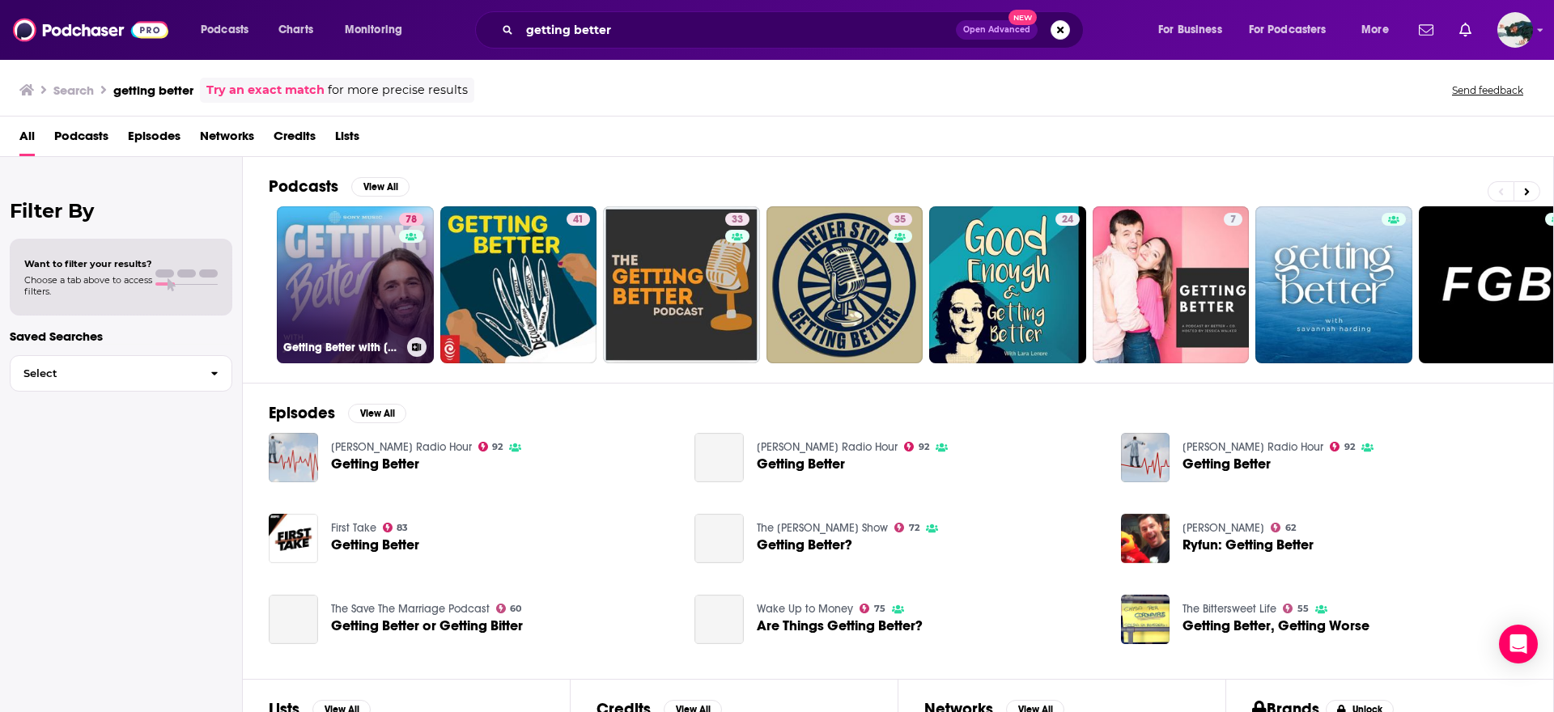
click at [360, 291] on link "78 Getting Better with [PERSON_NAME]" at bounding box center [355, 284] width 157 height 157
